Goal: Information Seeking & Learning: Learn about a topic

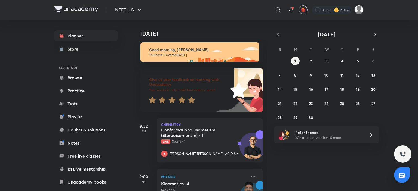
click at [194, 99] on icon at bounding box center [191, 100] width 7 height 7
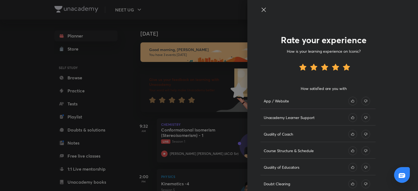
scroll to position [27, 0]
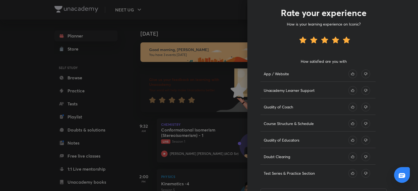
click at [349, 107] on icon at bounding box center [352, 107] width 9 height 9
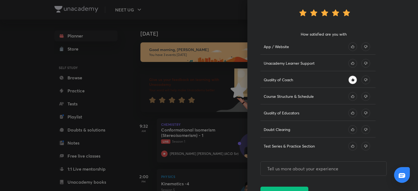
click at [351, 112] on icon at bounding box center [352, 113] width 3 height 3
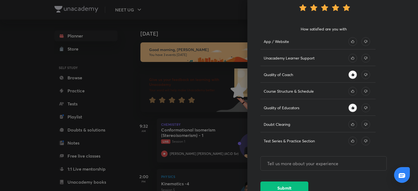
scroll to position [62, 0]
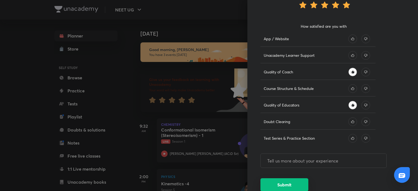
click at [282, 186] on button "Submit" at bounding box center [284, 185] width 48 height 13
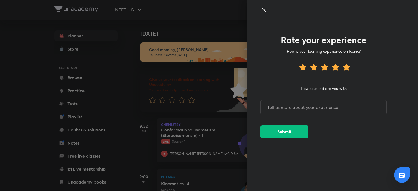
scroll to position [0, 0]
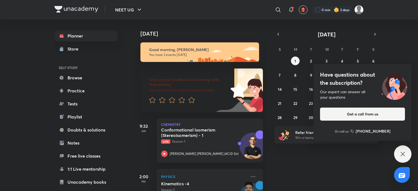
click at [405, 155] on icon at bounding box center [403, 154] width 7 height 7
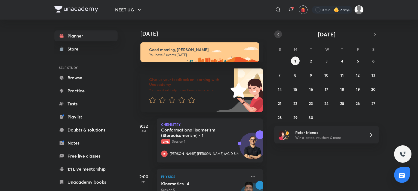
click at [280, 34] on icon "button" at bounding box center [278, 34] width 4 height 5
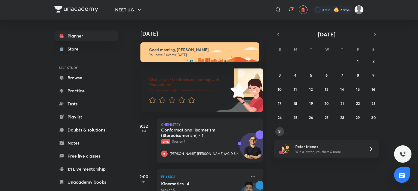
click at [281, 130] on button "31" at bounding box center [279, 131] width 9 height 9
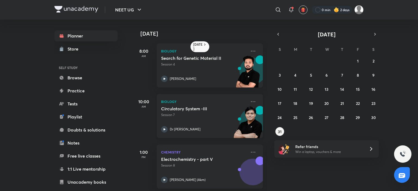
scroll to position [6, 0]
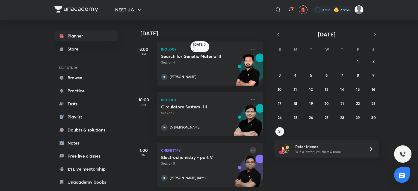
click at [250, 147] on icon at bounding box center [253, 150] width 7 height 7
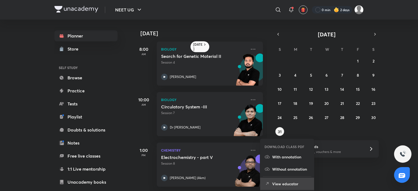
click at [289, 190] on li "View educator" at bounding box center [287, 184] width 54 height 12
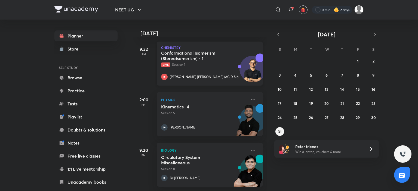
scroll to position [81, 0]
click at [356, 120] on abbr "29" at bounding box center [358, 117] width 4 height 5
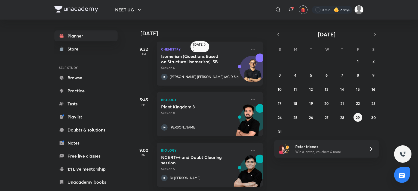
scroll to position [6, 0]
click at [370, 117] on button "30" at bounding box center [373, 117] width 9 height 9
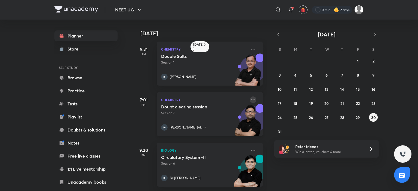
click at [251, 99] on icon at bounding box center [253, 99] width 4 height 1
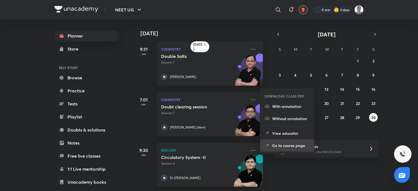
click at [273, 145] on p "Go to course page" at bounding box center [291, 146] width 38 height 6
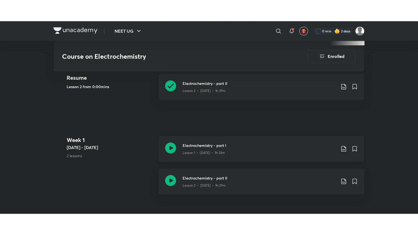
scroll to position [220, 0]
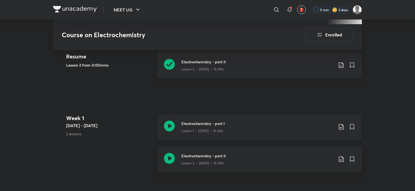
click at [207, 127] on div "Lesson 1 • [DATE] • 1h 33m" at bounding box center [258, 130] width 152 height 7
